Goal: Transaction & Acquisition: Purchase product/service

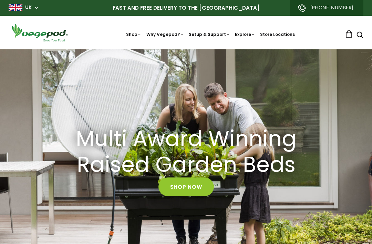
click at [194, 186] on link "Shop Now" at bounding box center [187, 187] width 56 height 19
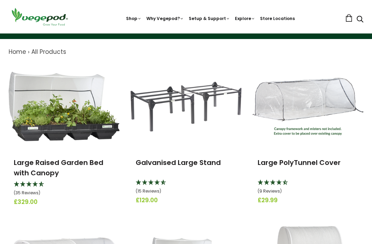
scroll to position [66, 0]
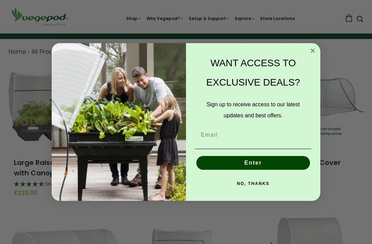
click at [313, 55] on circle "Close dialog" at bounding box center [313, 51] width 8 height 8
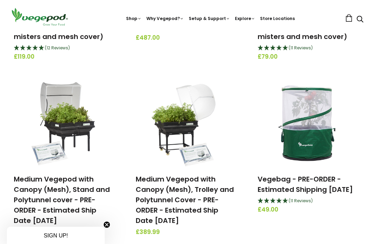
scroll to position [375, 0]
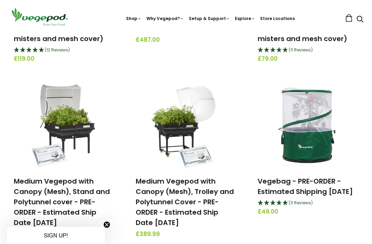
click at [185, 153] on img at bounding box center [186, 125] width 72 height 86
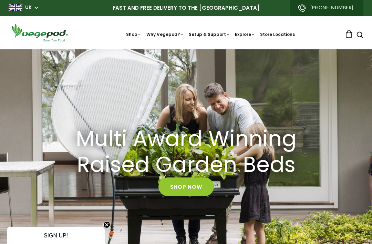
click at [196, 190] on link "Shop Now" at bounding box center [187, 187] width 56 height 19
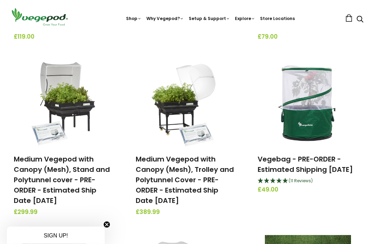
scroll to position [397, 0]
click at [303, 167] on link "Vegebag - PRE-ORDER - Estimated Shipping [DATE]" at bounding box center [305, 164] width 95 height 20
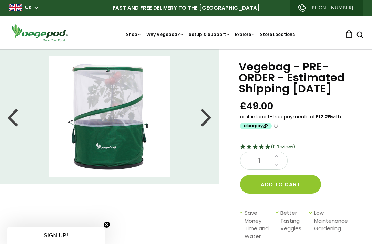
click at [210, 123] on div at bounding box center [206, 116] width 11 height 31
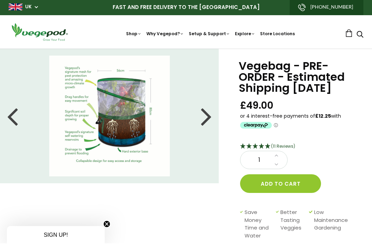
scroll to position [1, 0]
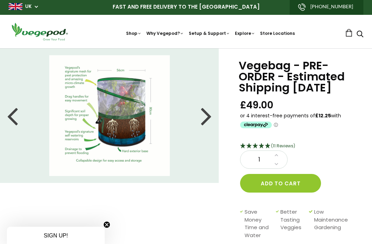
click at [213, 115] on li at bounding box center [109, 115] width 219 height 121
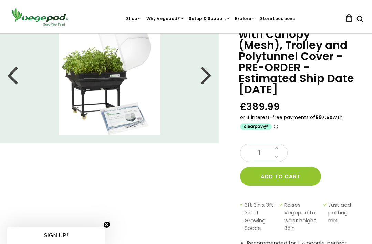
scroll to position [43, 0]
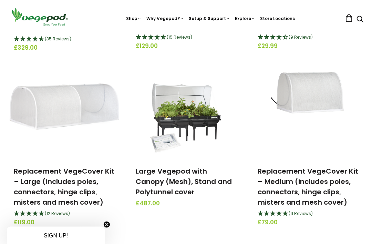
scroll to position [211, 0]
click at [192, 122] on img at bounding box center [186, 115] width 72 height 86
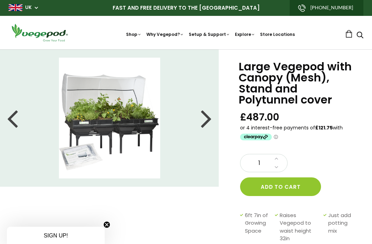
click at [210, 120] on div at bounding box center [206, 117] width 11 height 31
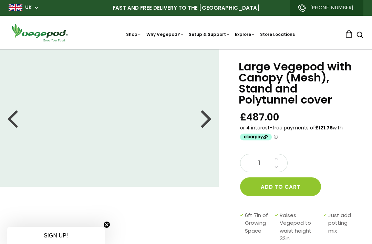
click at [209, 119] on div at bounding box center [206, 117] width 11 height 31
